Goal: Check status: Check status

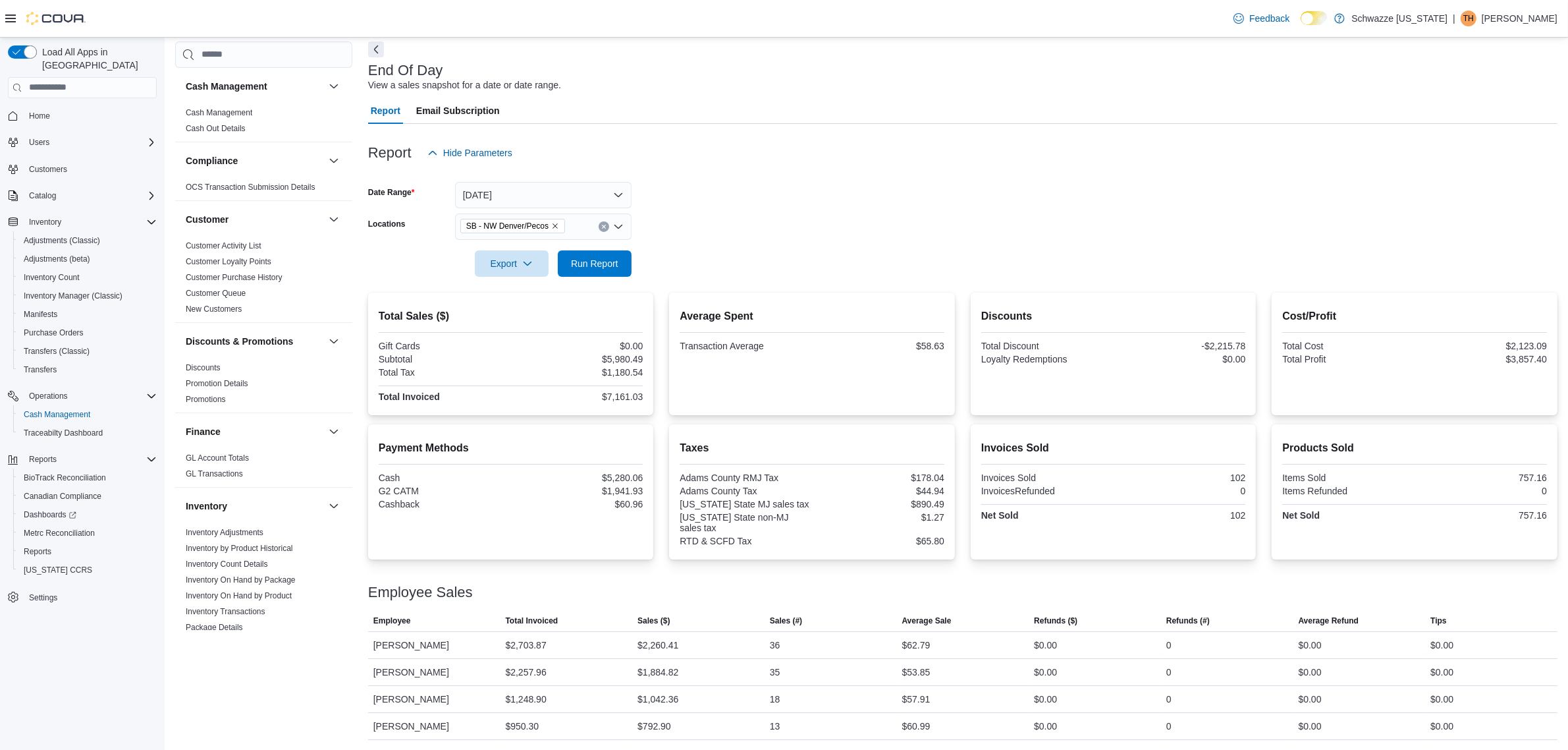
scroll to position [741, 0]
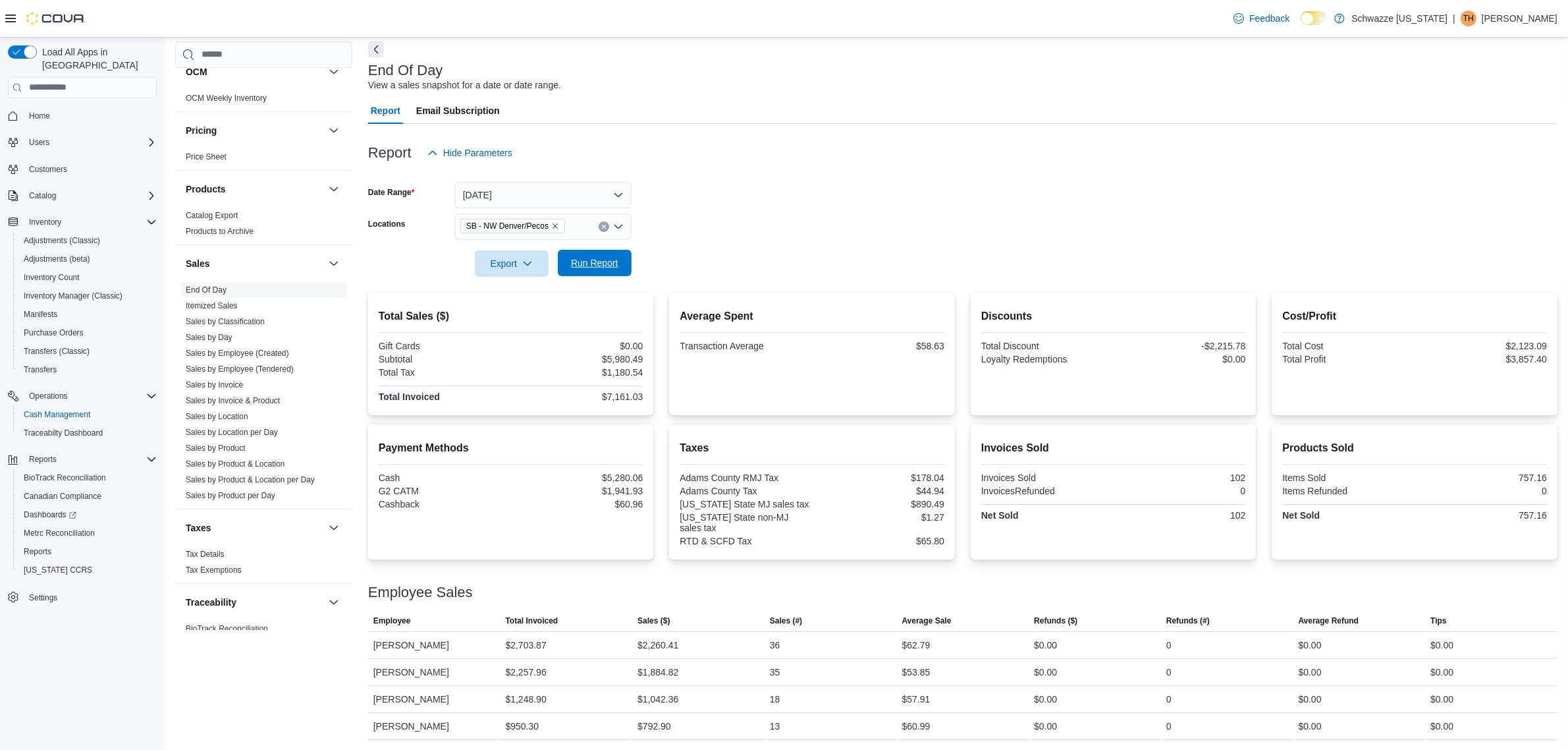
click at [614, 271] on span "Run Report" at bounding box center [595, 263] width 58 height 26
click at [596, 275] on span "Run Report" at bounding box center [595, 263] width 58 height 26
click at [258, 435] on link "Sales by Location per Day" at bounding box center [231, 432] width 92 height 9
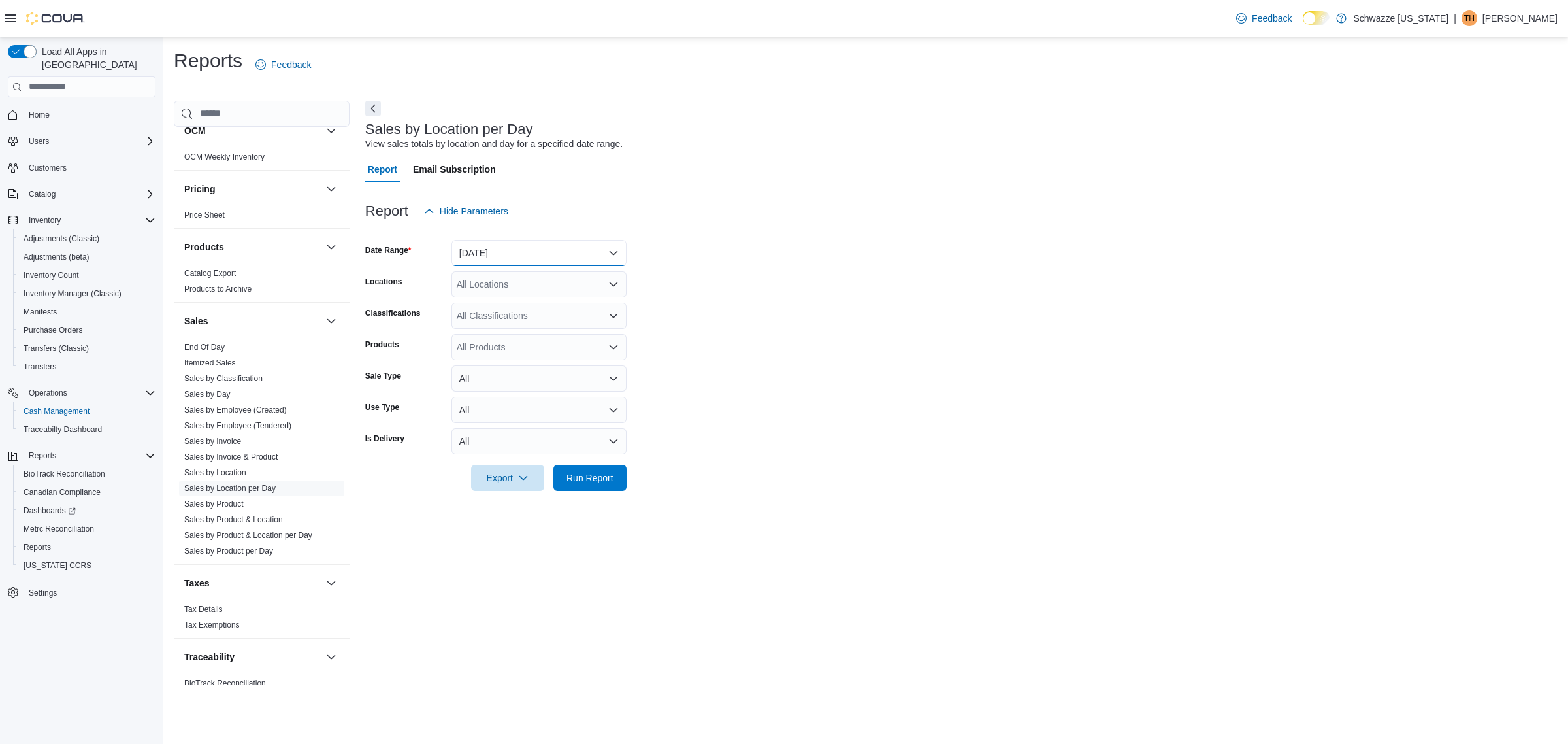
click at [537, 255] on button "[DATE]" at bounding box center [539, 252] width 175 height 26
click at [524, 311] on span "[DATE]" at bounding box center [547, 305] width 149 height 15
click at [554, 285] on div "All Locations" at bounding box center [539, 284] width 175 height 26
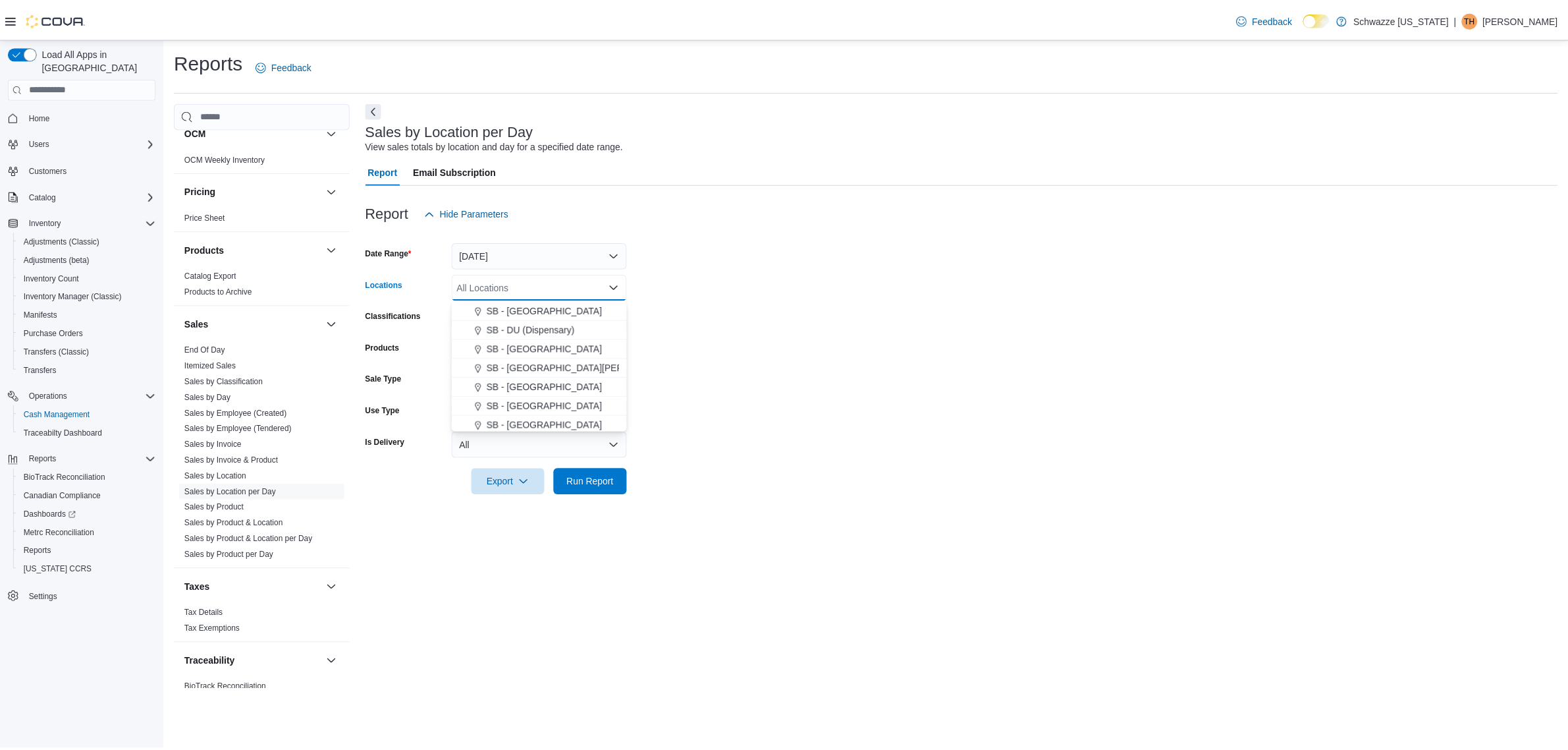
scroll to position [494, 0]
click at [573, 316] on span "SB - NW Denver/Pecos" at bounding box center [538, 312] width 96 height 13
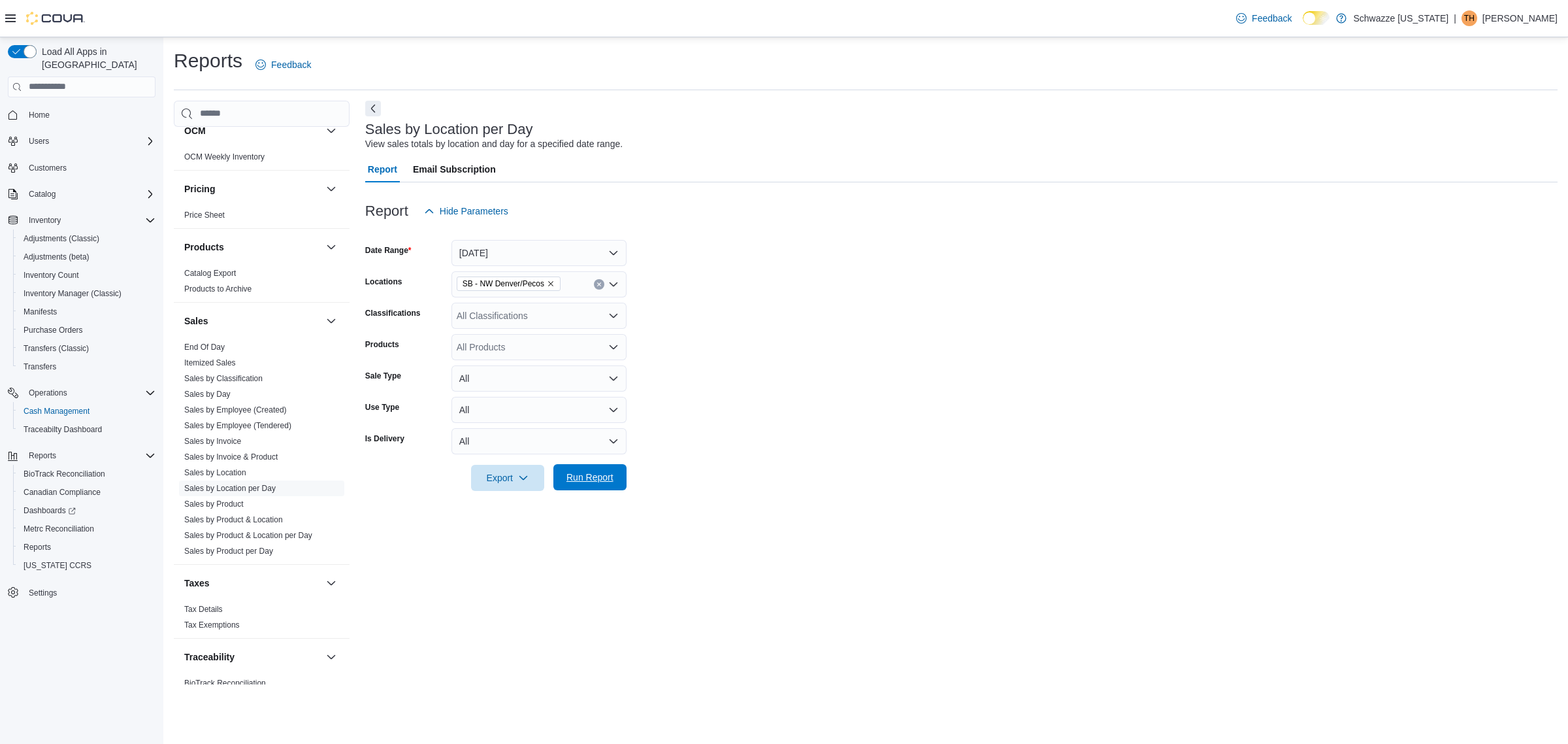
click at [600, 471] on span "Run Report" at bounding box center [589, 477] width 47 height 13
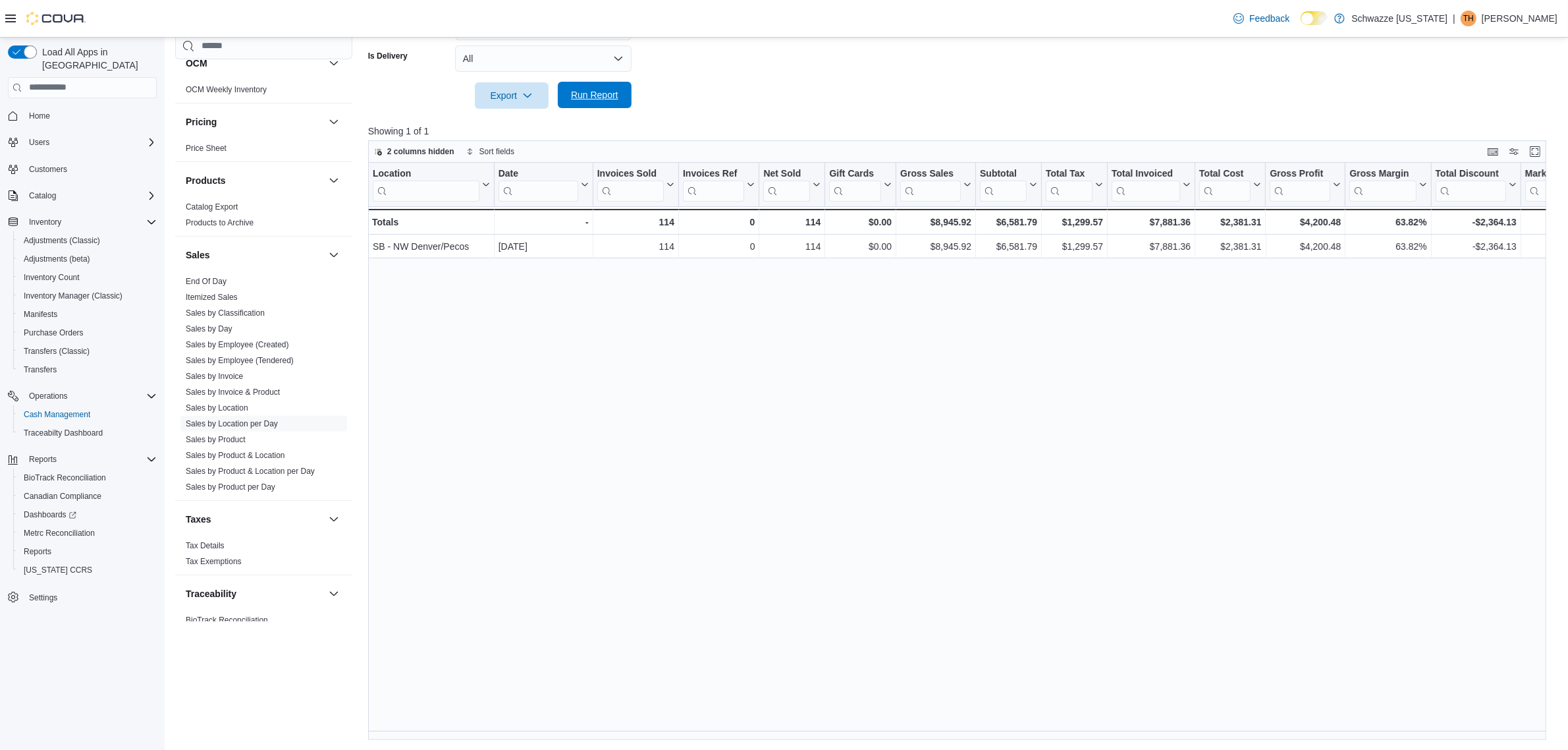
click at [609, 89] on span "Run Report" at bounding box center [594, 95] width 47 height 13
click at [614, 104] on span "Run Report" at bounding box center [595, 94] width 58 height 26
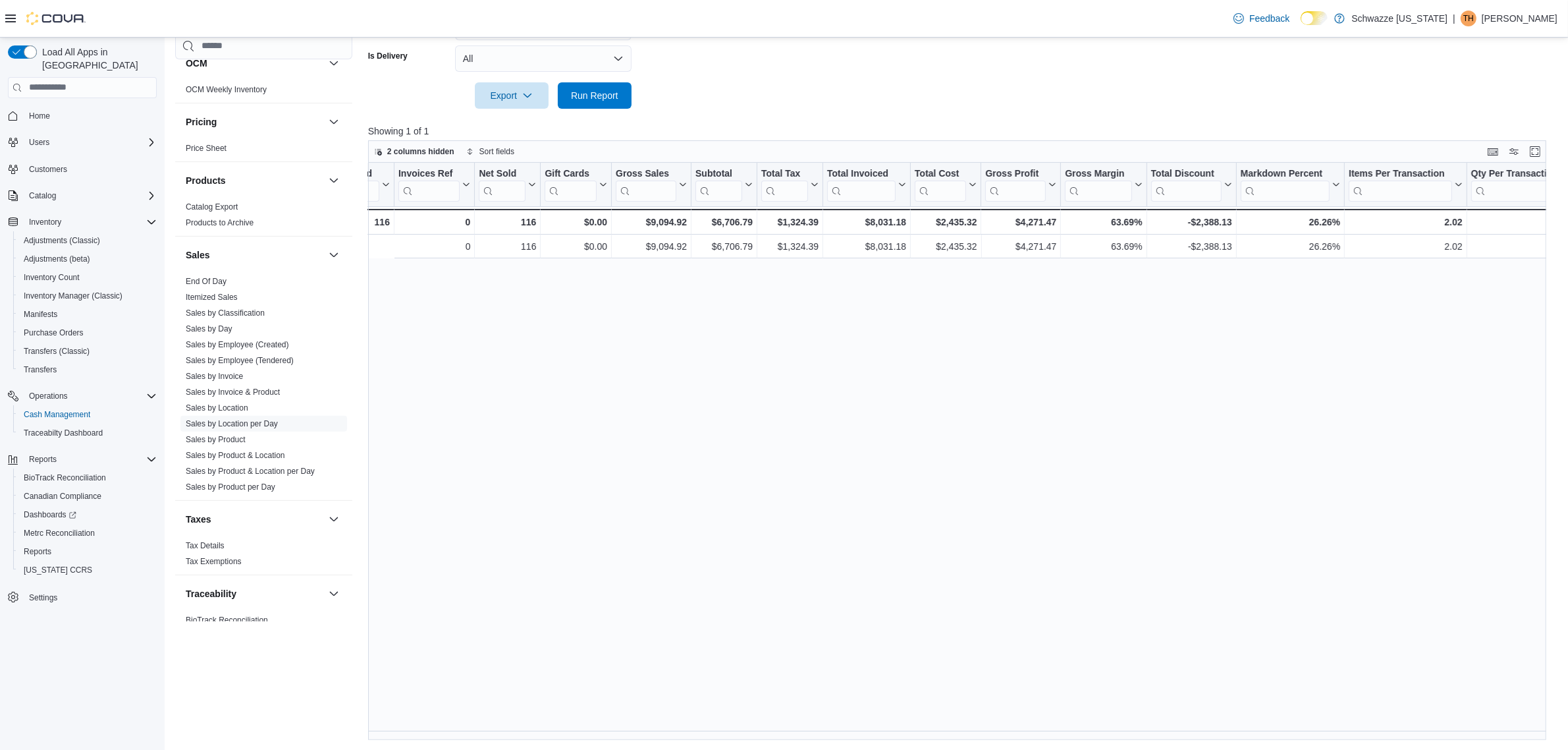
scroll to position [0, 491]
